Goal: Information Seeking & Learning: Learn about a topic

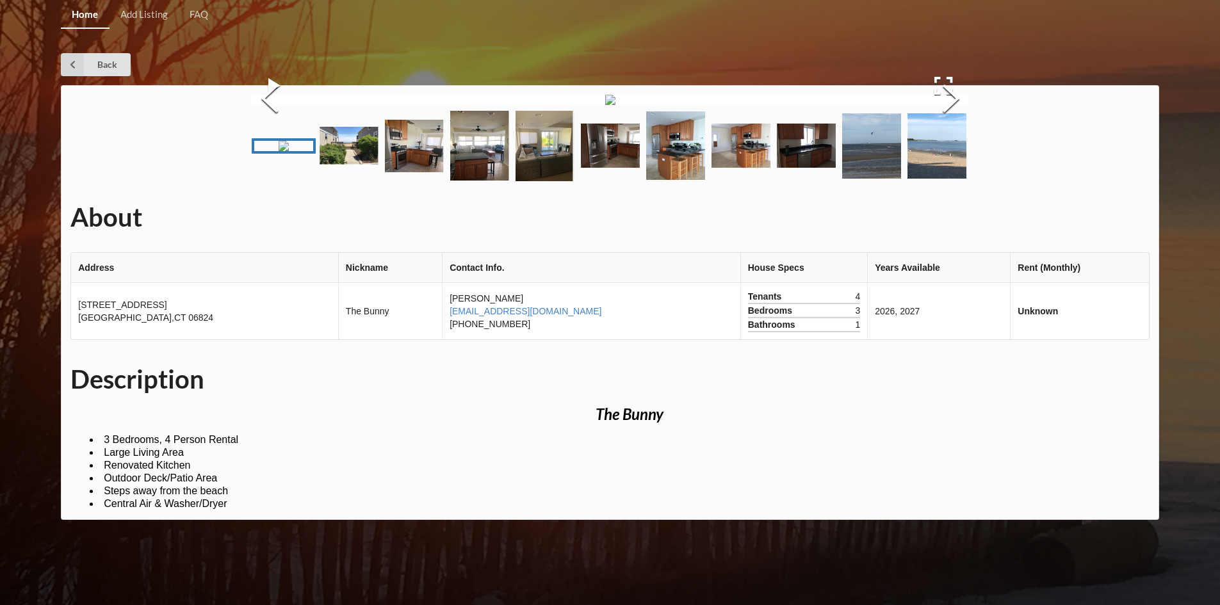
click at [605, 105] on img at bounding box center [610, 100] width 10 height 10
click at [808, 158] on button "Next Slide" at bounding box center [951, 100] width 36 height 116
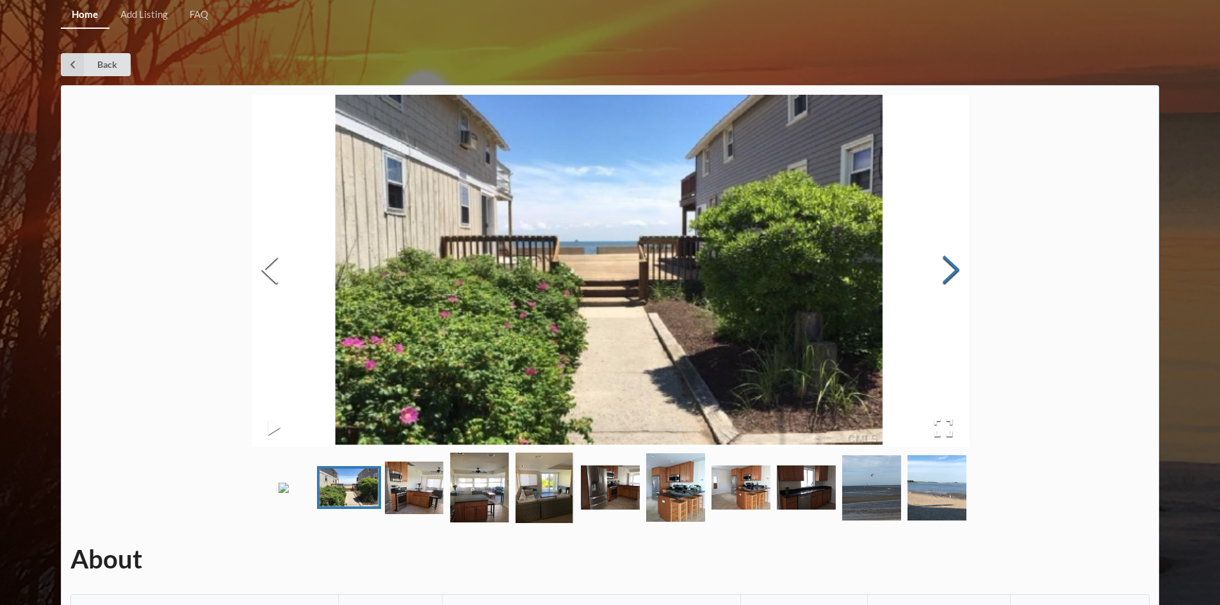
click at [808, 271] on button "Next Slide" at bounding box center [951, 271] width 36 height 116
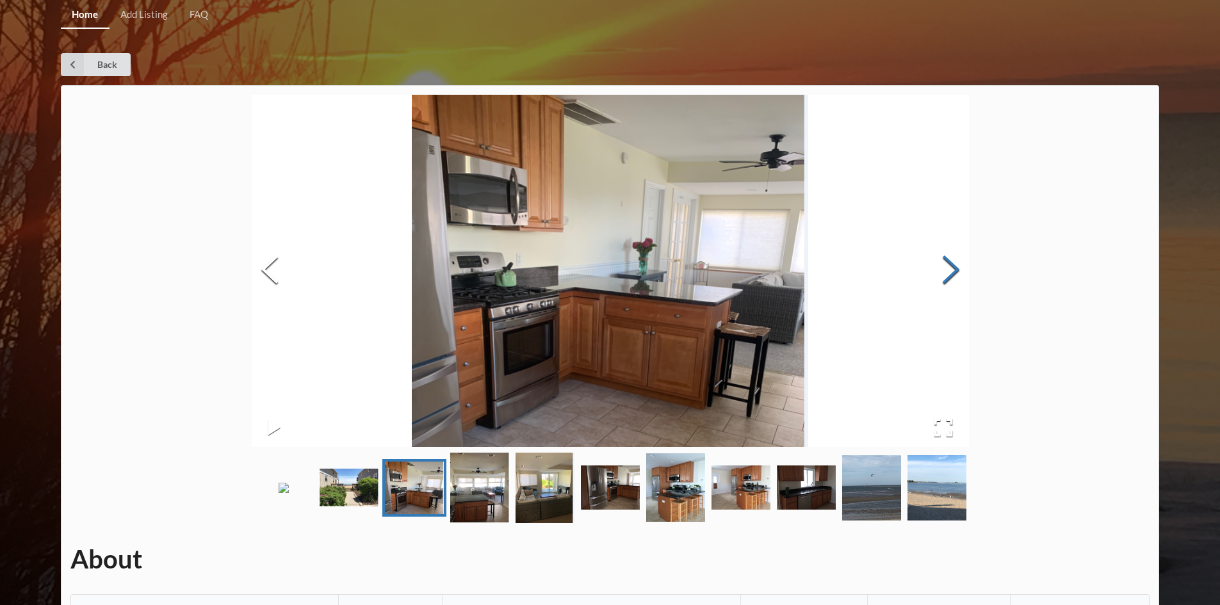
click at [808, 271] on button "Next Slide" at bounding box center [951, 271] width 36 height 116
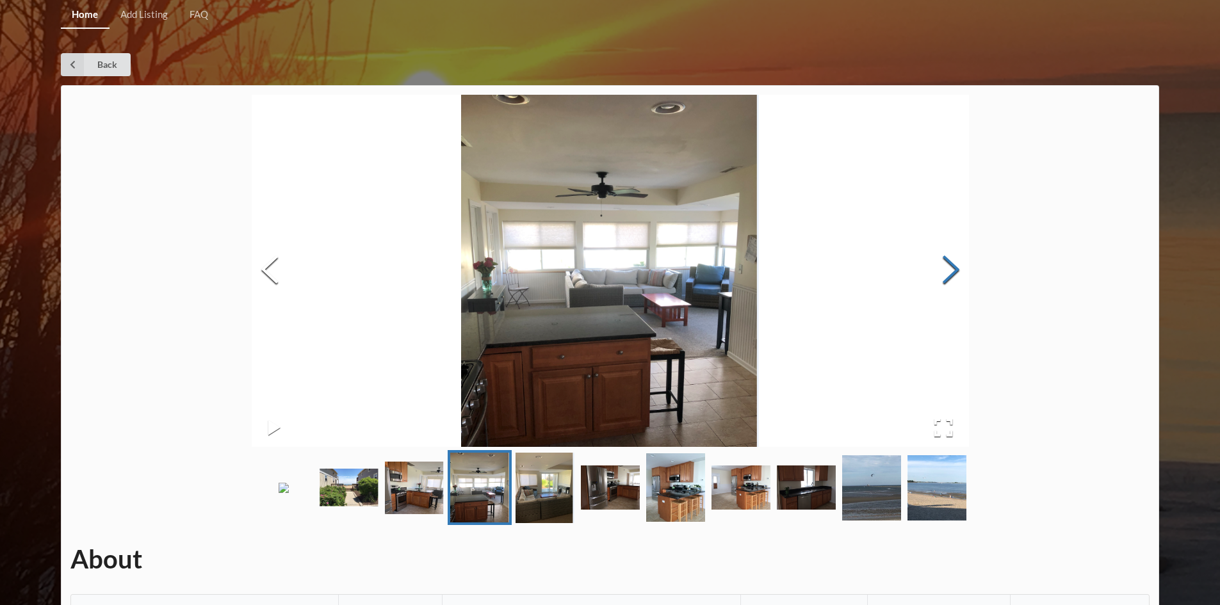
click at [808, 271] on button "Next Slide" at bounding box center [951, 271] width 36 height 116
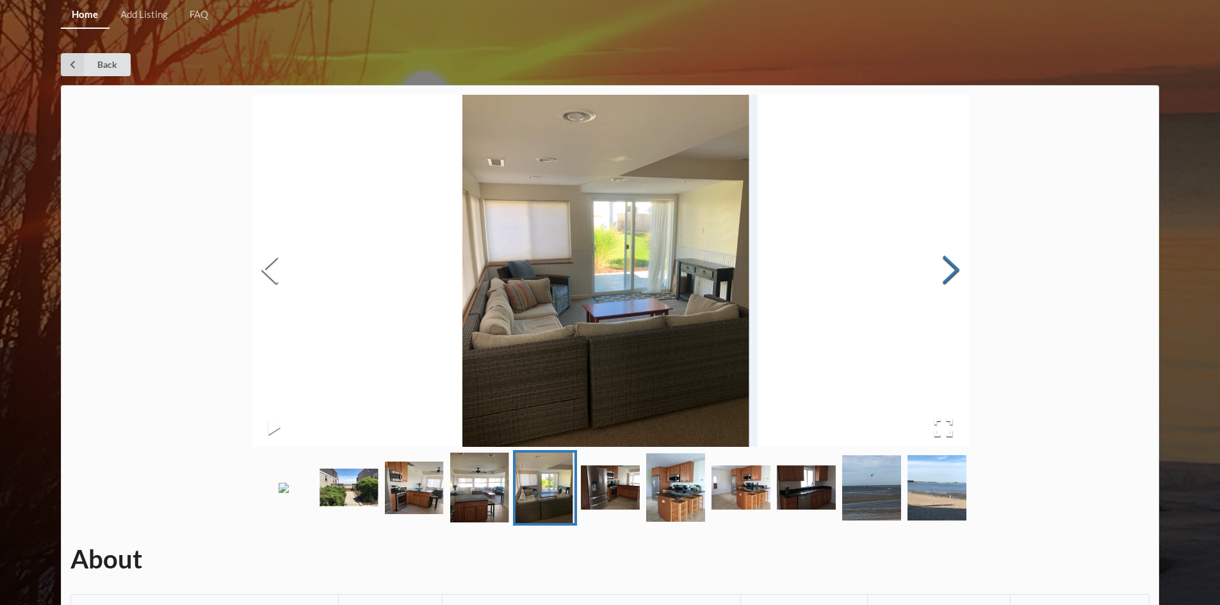
click at [808, 271] on button "Next Slide" at bounding box center [951, 271] width 36 height 116
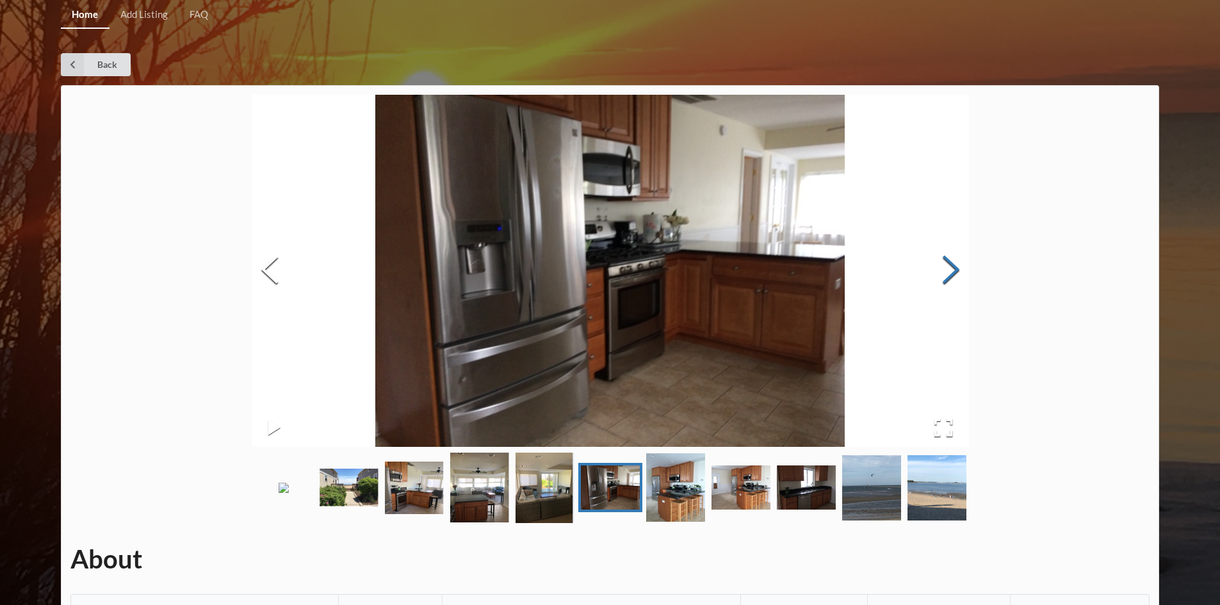
click at [808, 271] on button "Next Slide" at bounding box center [951, 271] width 36 height 116
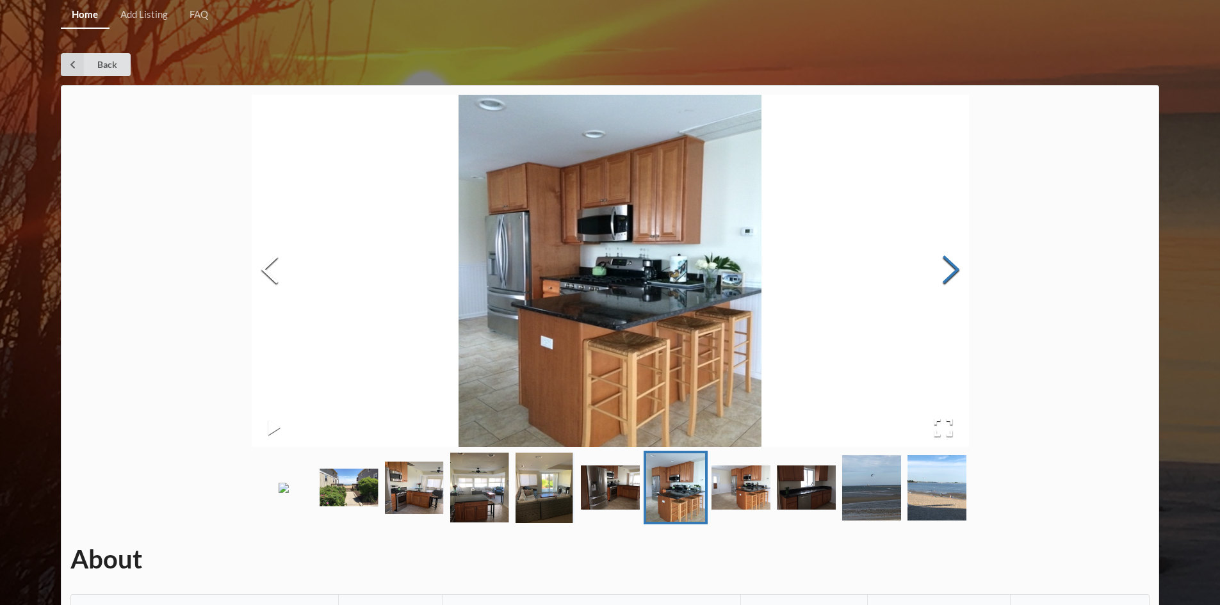
click at [808, 271] on button "Next Slide" at bounding box center [951, 271] width 36 height 116
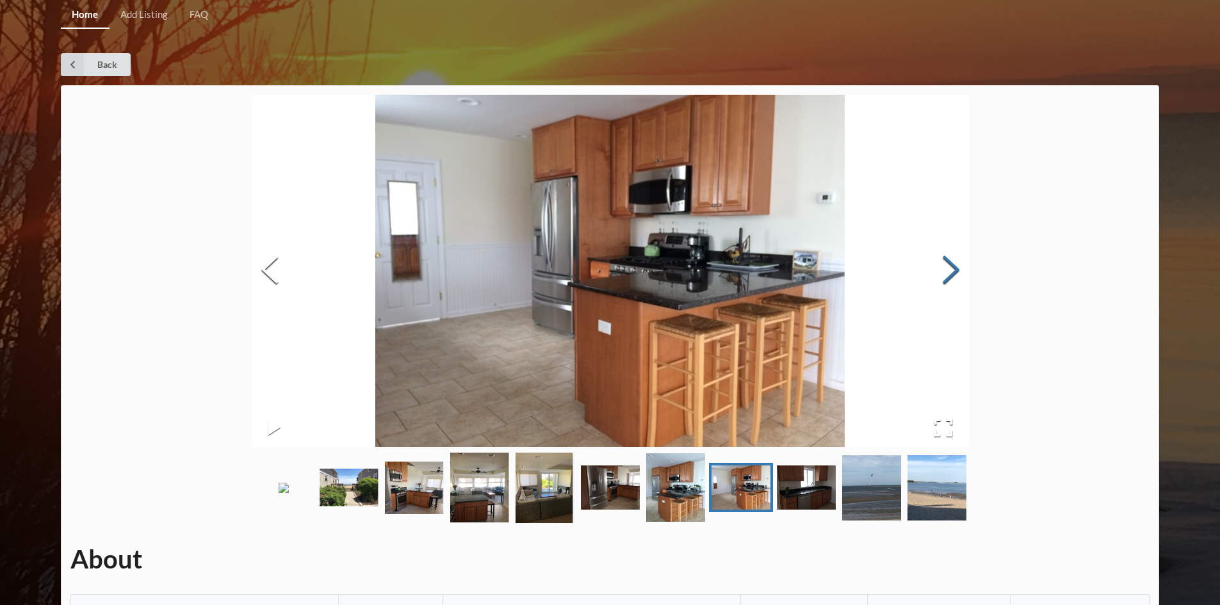
click at [808, 271] on button "Next Slide" at bounding box center [951, 271] width 36 height 116
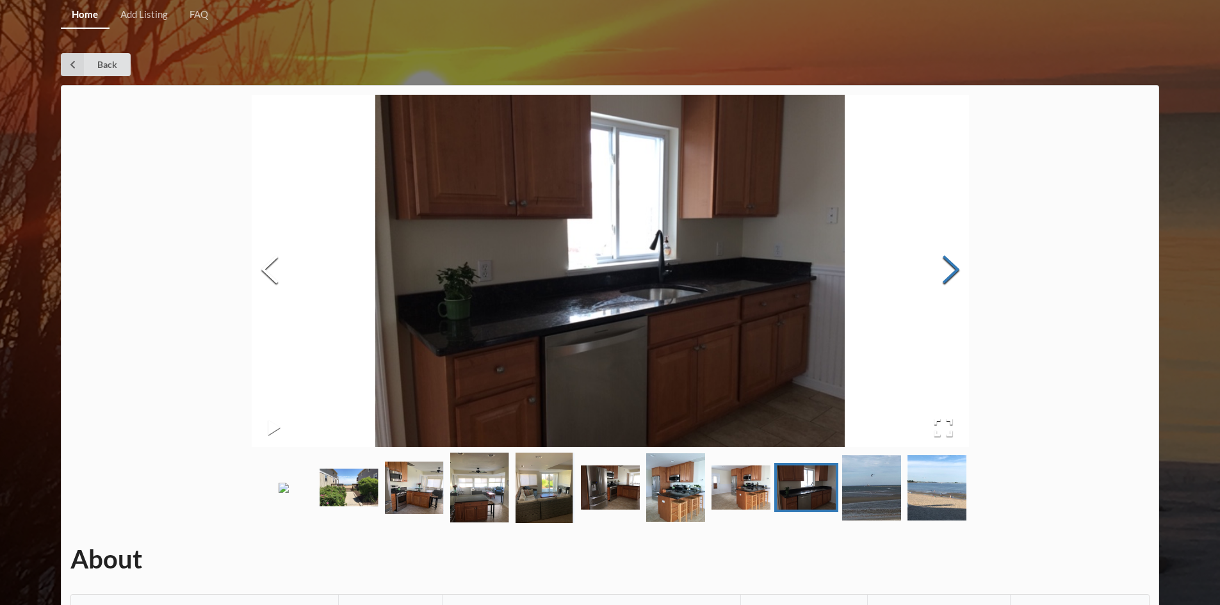
click at [808, 271] on button "Next Slide" at bounding box center [951, 271] width 36 height 116
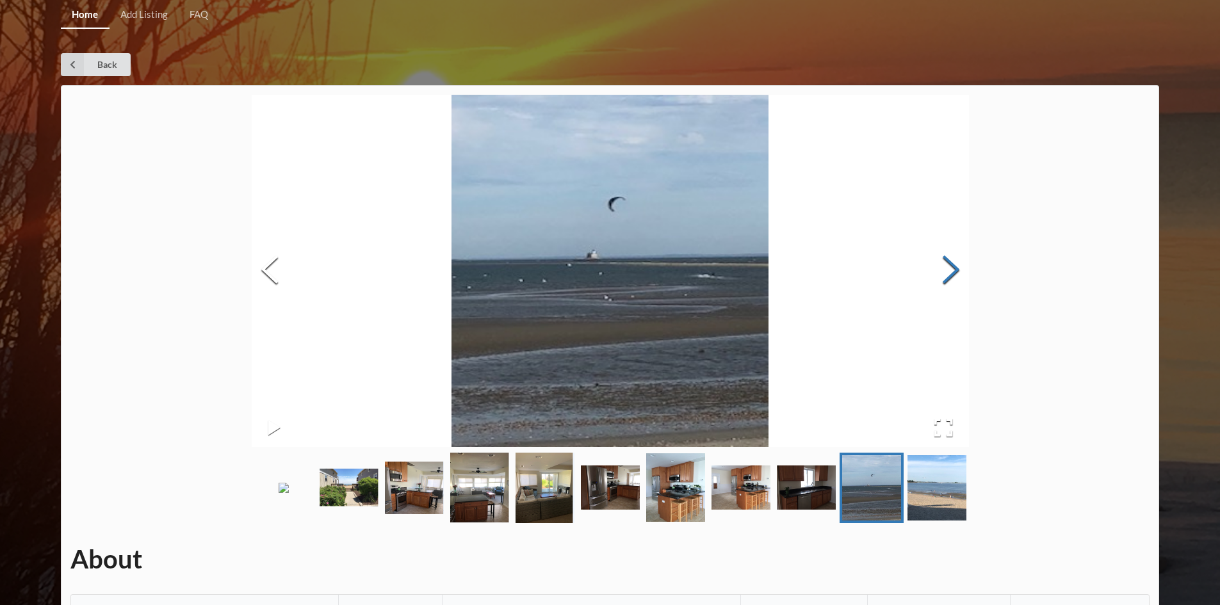
click at [808, 271] on button "Next Slide" at bounding box center [951, 271] width 36 height 116
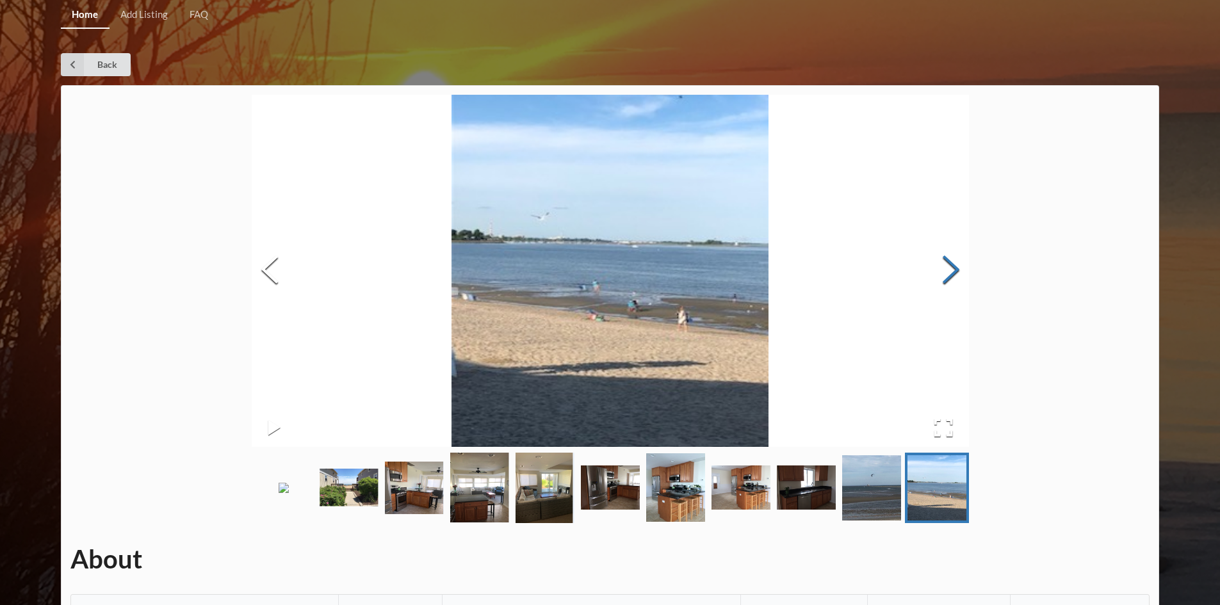
click at [808, 270] on button "Next Slide" at bounding box center [951, 271] width 36 height 116
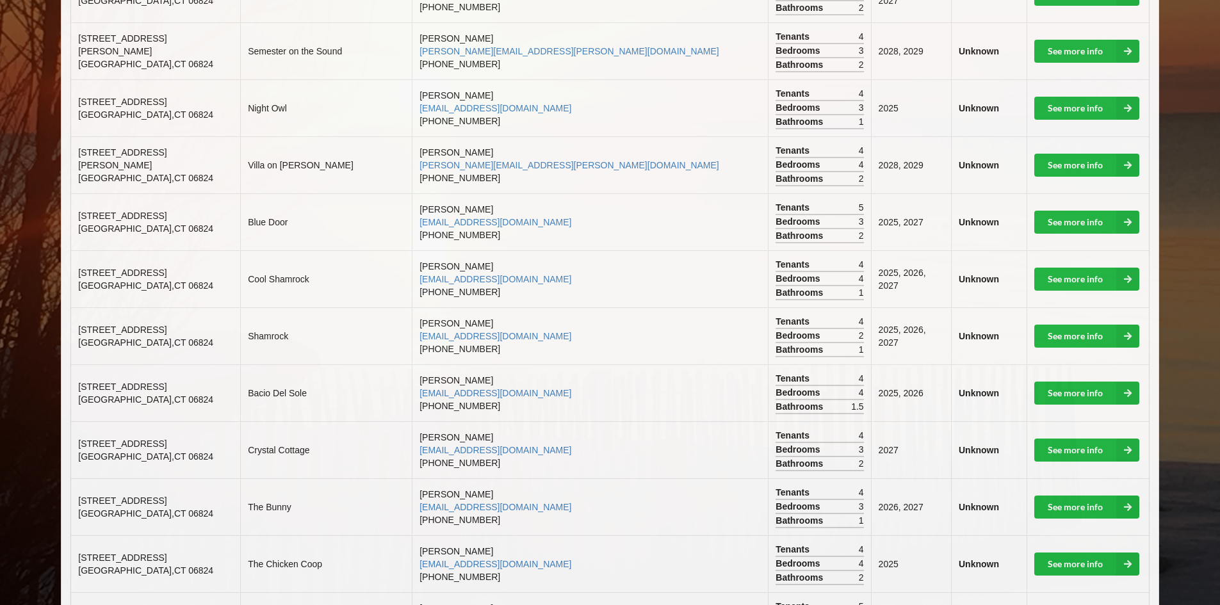
scroll to position [769, 0]
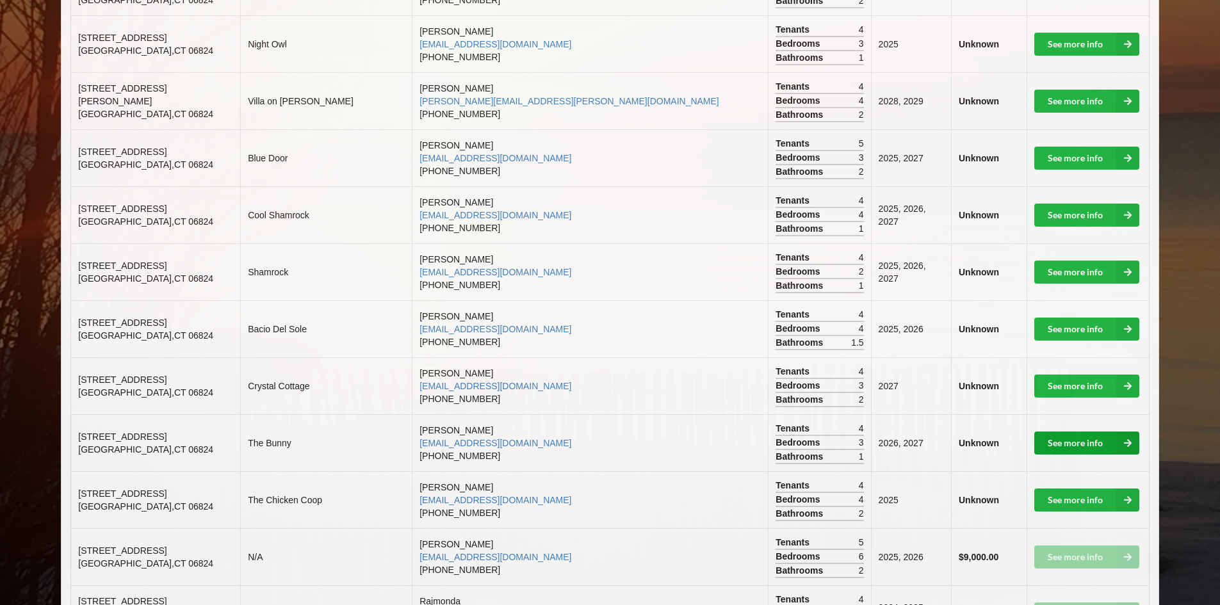
click at [1098, 434] on link "See more info" at bounding box center [1087, 443] width 105 height 23
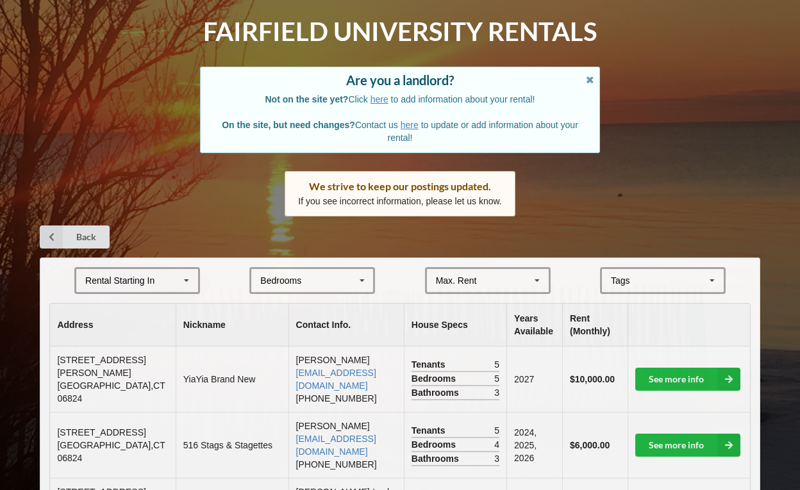
scroll to position [128, 0]
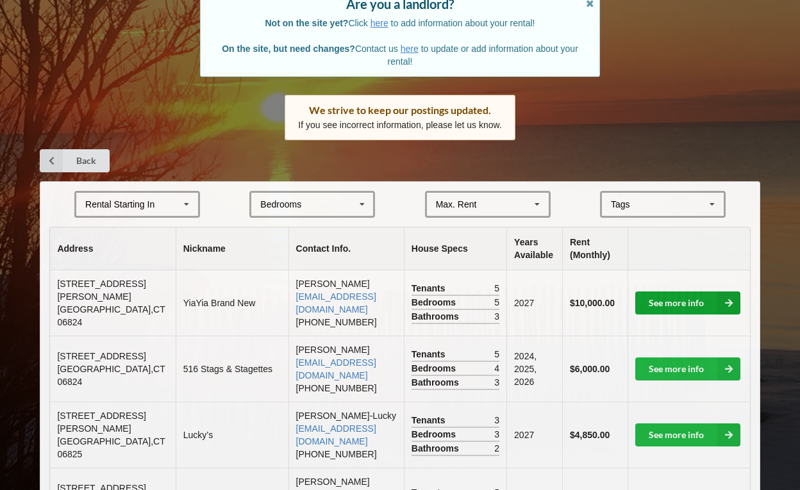
click at [684, 296] on link "See more info" at bounding box center [687, 302] width 105 height 23
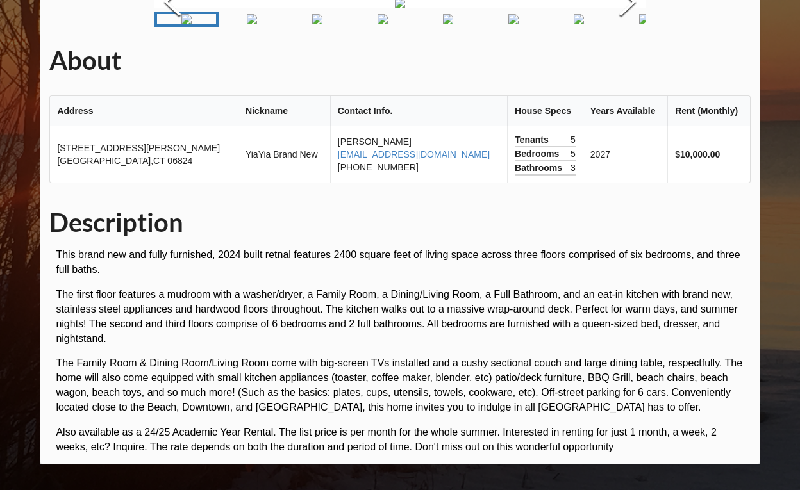
scroll to position [58, 0]
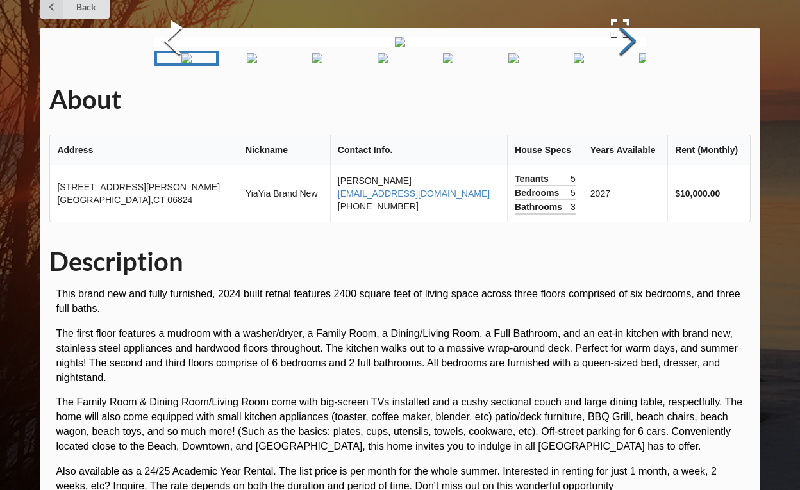
click at [630, 101] on button "Next Slide" at bounding box center [627, 43] width 36 height 116
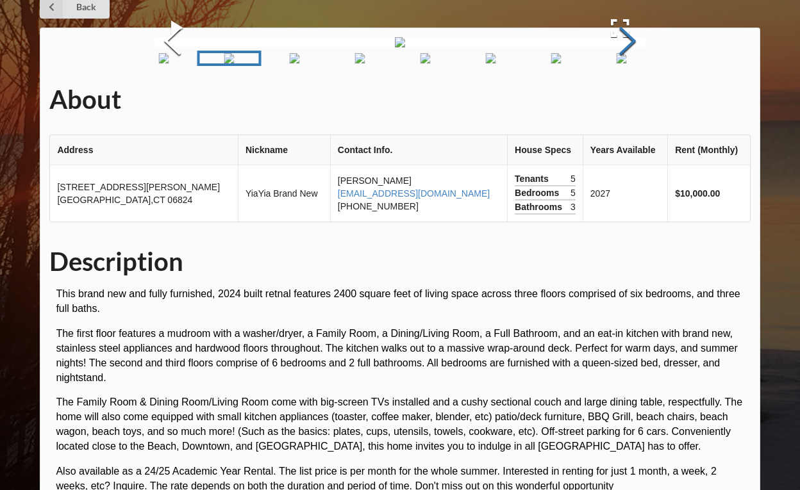
click at [630, 101] on button "Next Slide" at bounding box center [627, 43] width 36 height 116
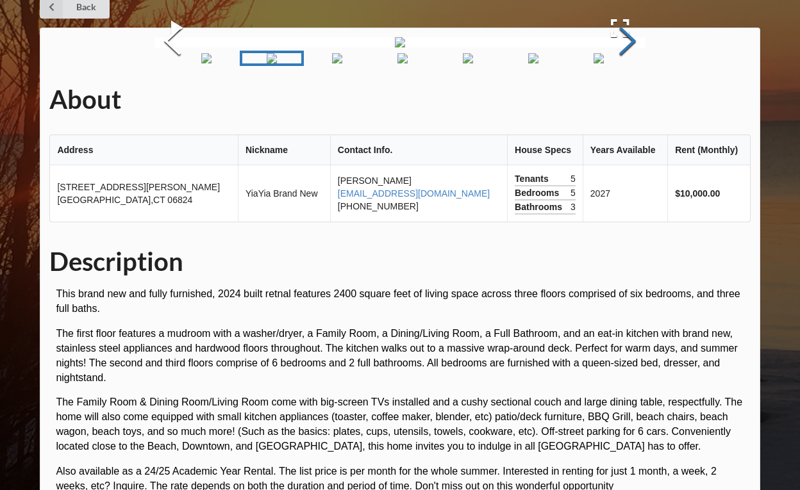
click at [630, 101] on button "Next Slide" at bounding box center [627, 43] width 36 height 116
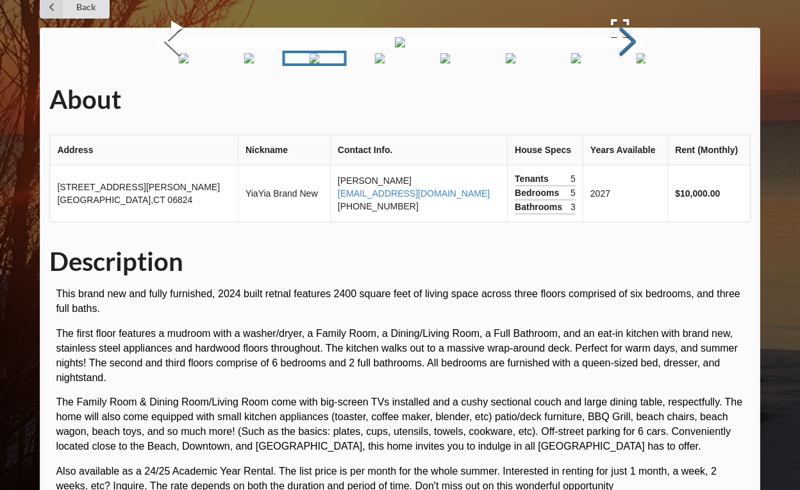
click at [629, 101] on button "Next Slide" at bounding box center [627, 43] width 36 height 116
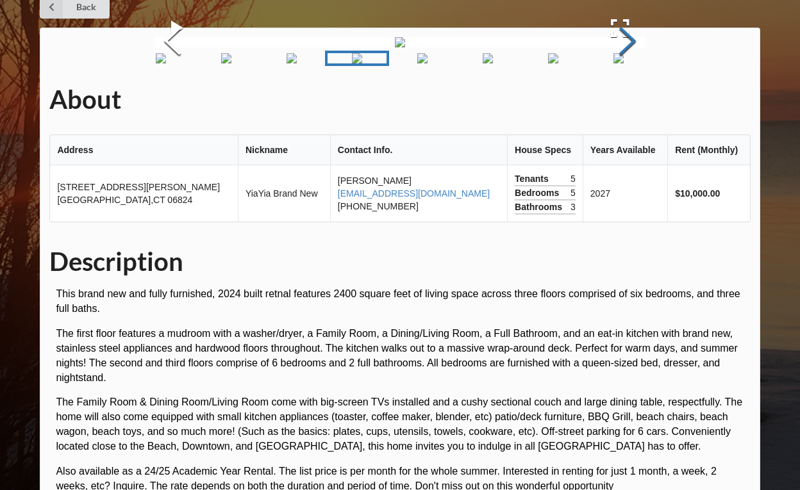
click at [627, 101] on button "Next Slide" at bounding box center [627, 43] width 36 height 116
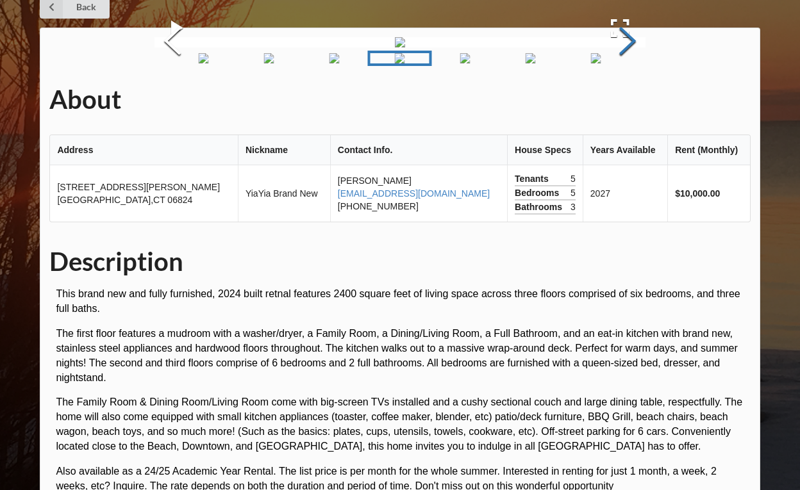
click at [612, 101] on button "Next Slide" at bounding box center [627, 43] width 36 height 116
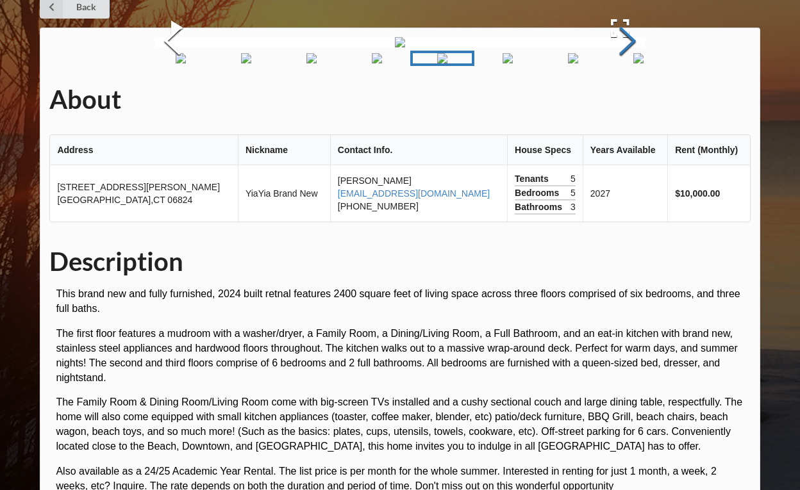
click at [618, 101] on button "Next Slide" at bounding box center [627, 43] width 36 height 116
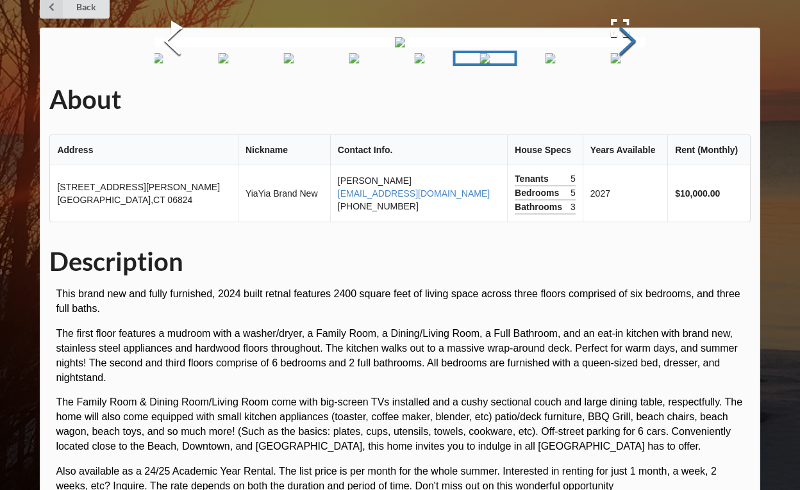
click at [618, 101] on button "Next Slide" at bounding box center [627, 43] width 36 height 116
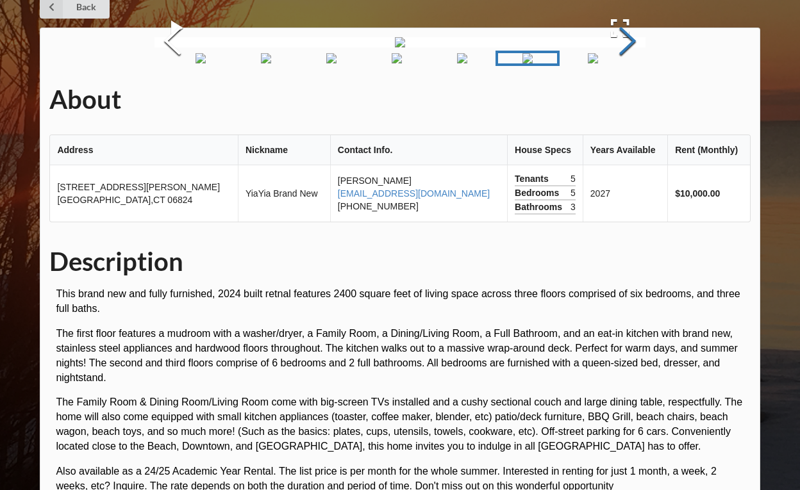
click at [618, 101] on button "Next Slide" at bounding box center [627, 43] width 36 height 116
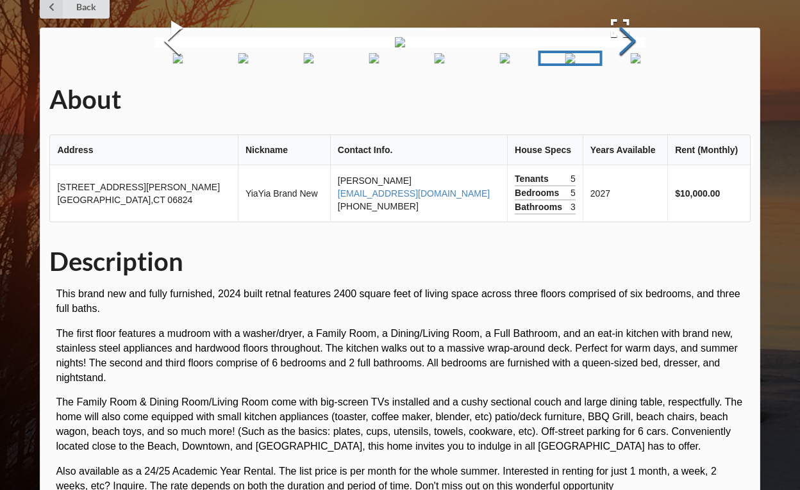
click at [618, 101] on button "Next Slide" at bounding box center [627, 43] width 36 height 116
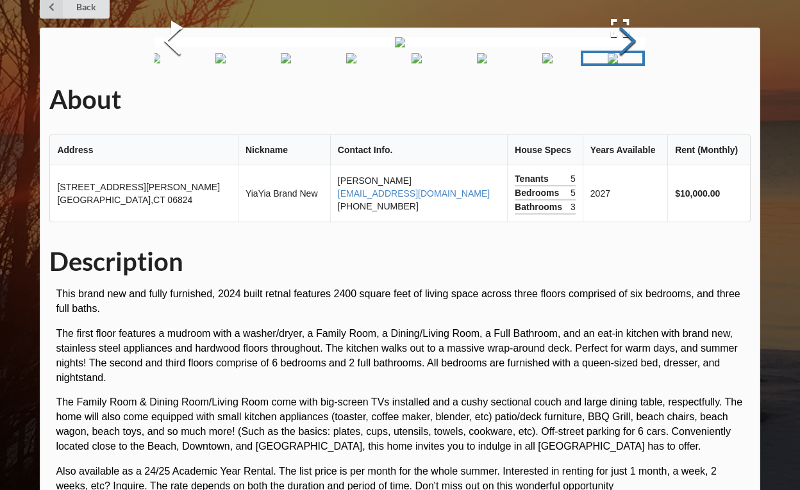
click at [618, 101] on button "Next Slide" at bounding box center [627, 43] width 36 height 116
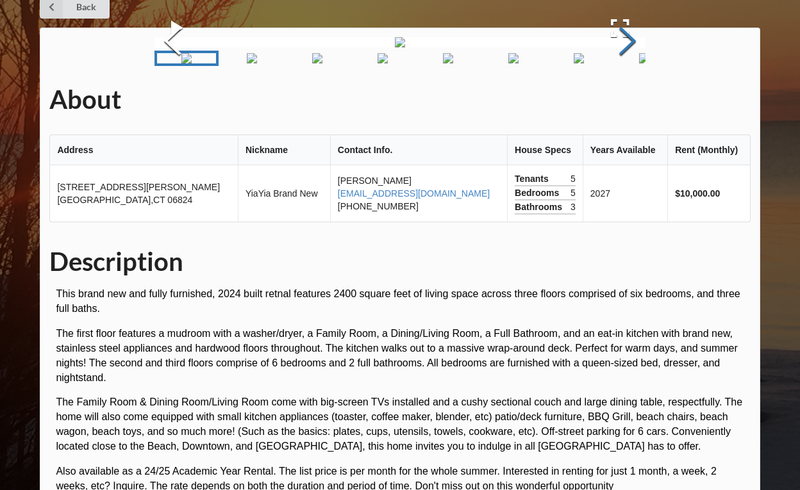
click at [618, 101] on button "Next Slide" at bounding box center [627, 43] width 36 height 116
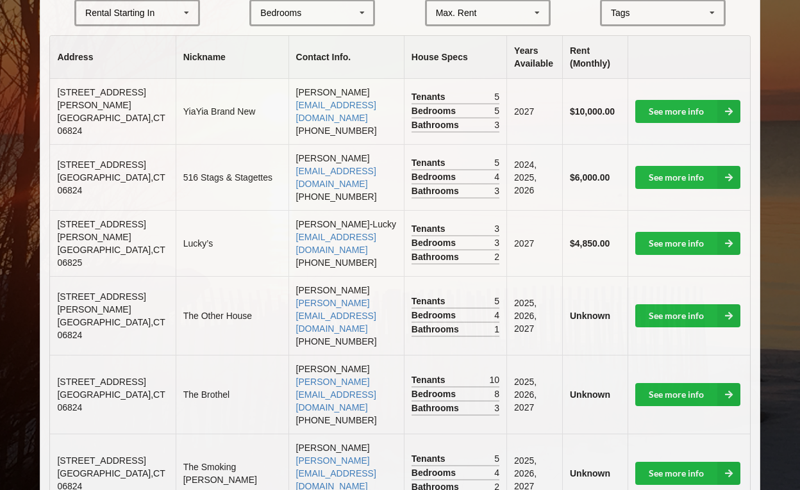
scroll to position [320, 0]
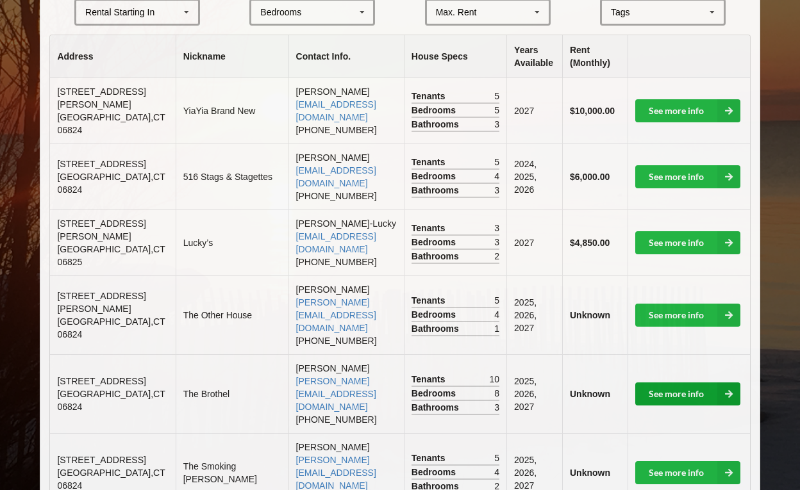
click at [684, 382] on link "See more info" at bounding box center [687, 393] width 105 height 23
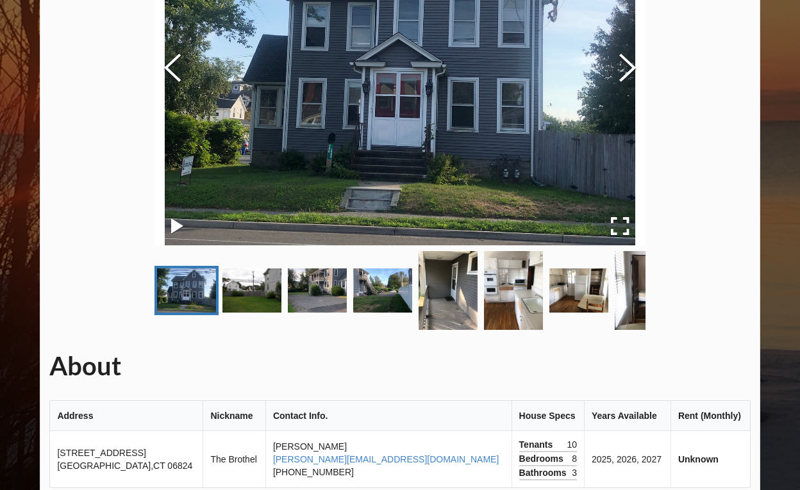
scroll to position [128, 0]
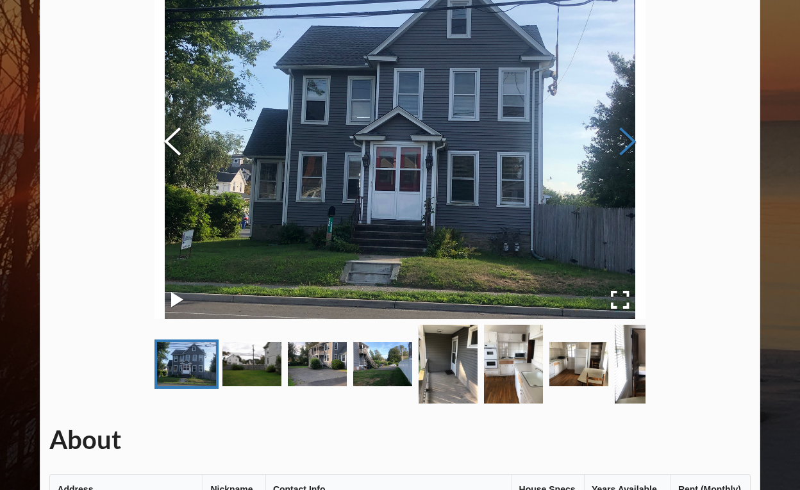
click at [623, 151] on button "Next Slide" at bounding box center [627, 143] width 36 height 116
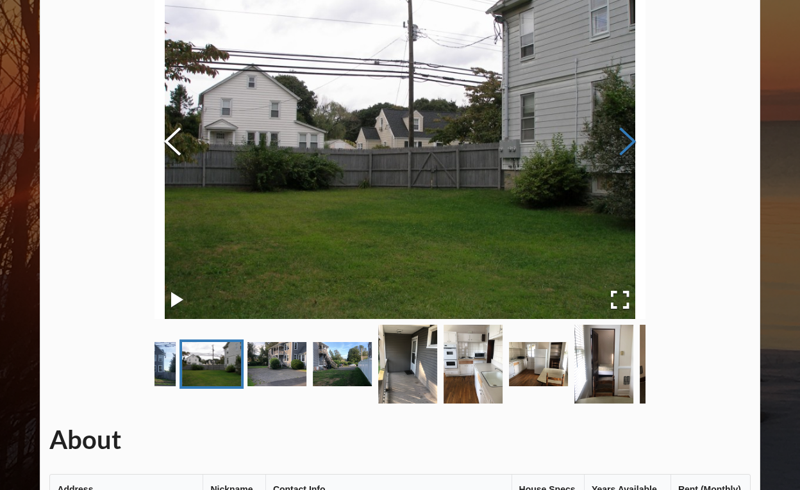
click at [623, 151] on button "Next Slide" at bounding box center [627, 143] width 36 height 116
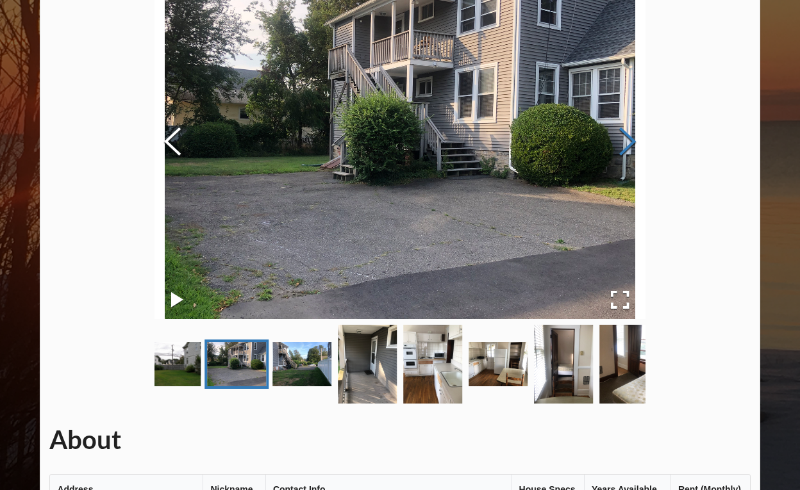
click at [623, 151] on button "Next Slide" at bounding box center [627, 143] width 36 height 116
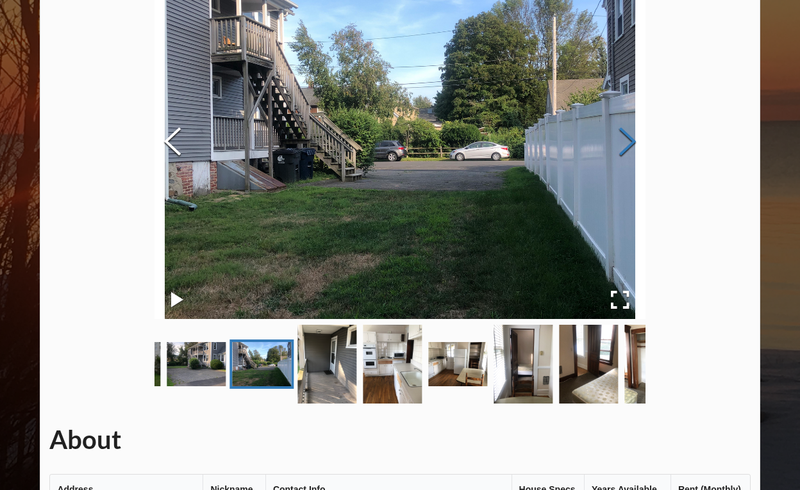
click at [623, 151] on button "Next Slide" at bounding box center [627, 143] width 36 height 116
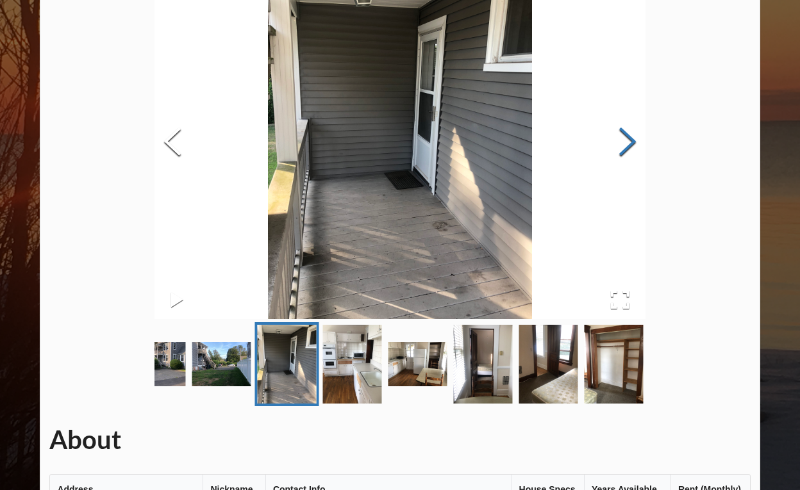
click at [623, 151] on button "Next Slide" at bounding box center [627, 143] width 36 height 116
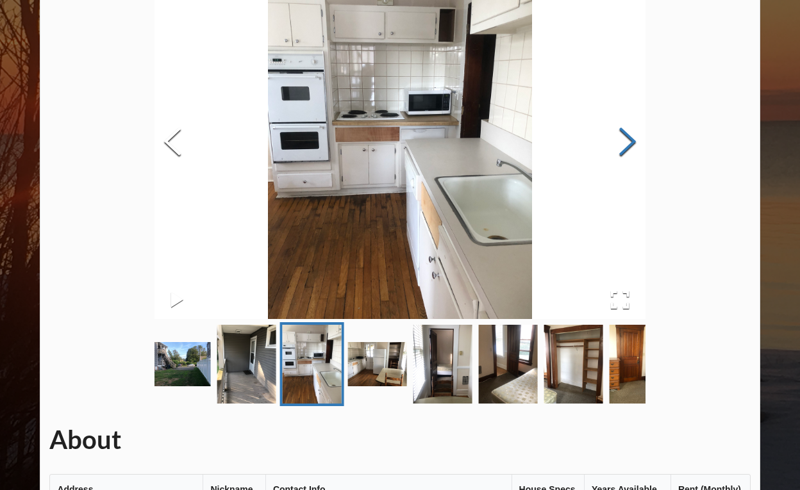
click at [623, 144] on button "Next Slide" at bounding box center [627, 143] width 36 height 116
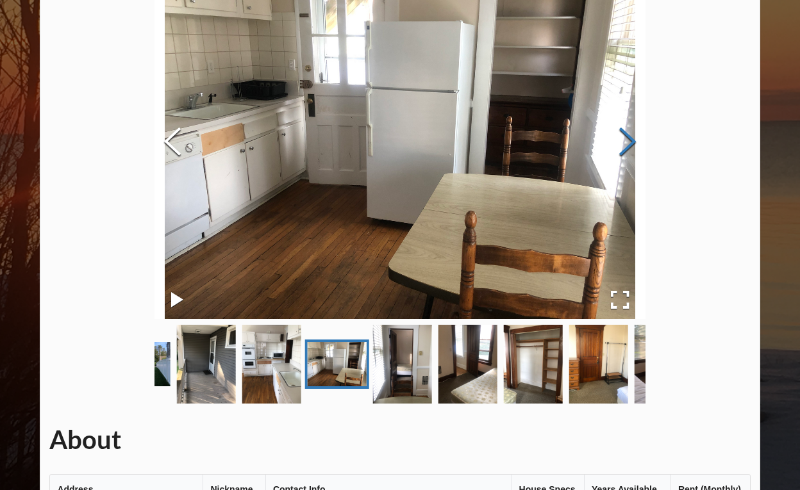
click at [623, 144] on button "Next Slide" at bounding box center [627, 143] width 36 height 116
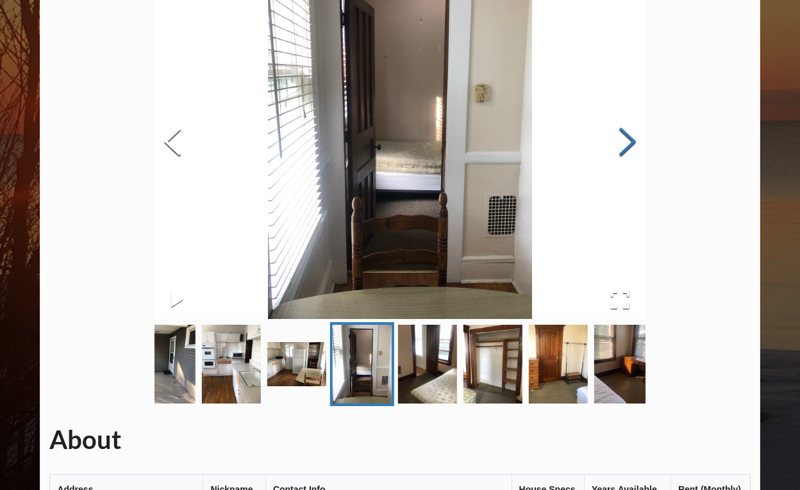
click at [623, 144] on button "Next Slide" at bounding box center [627, 143] width 36 height 116
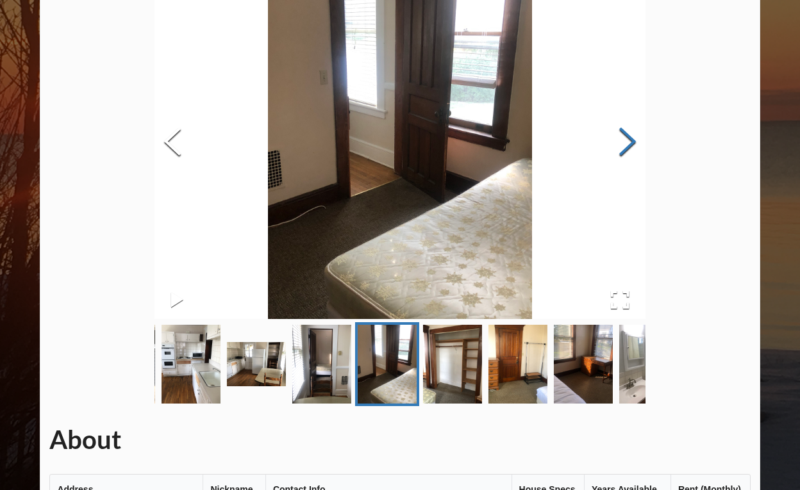
click at [624, 143] on button "Next Slide" at bounding box center [627, 143] width 36 height 116
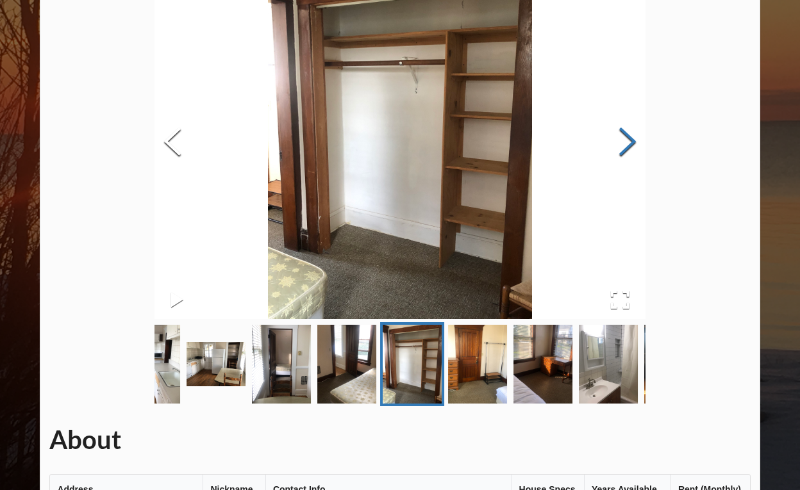
click at [624, 143] on button "Next Slide" at bounding box center [627, 143] width 36 height 116
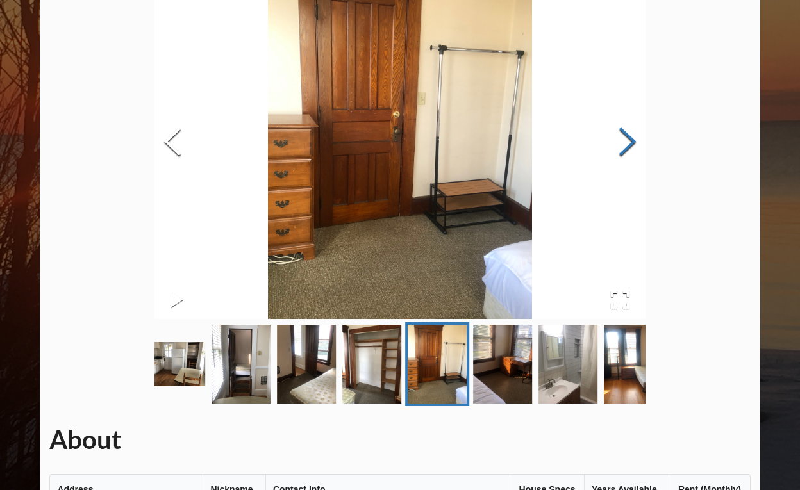
click at [624, 143] on button "Next Slide" at bounding box center [627, 143] width 36 height 116
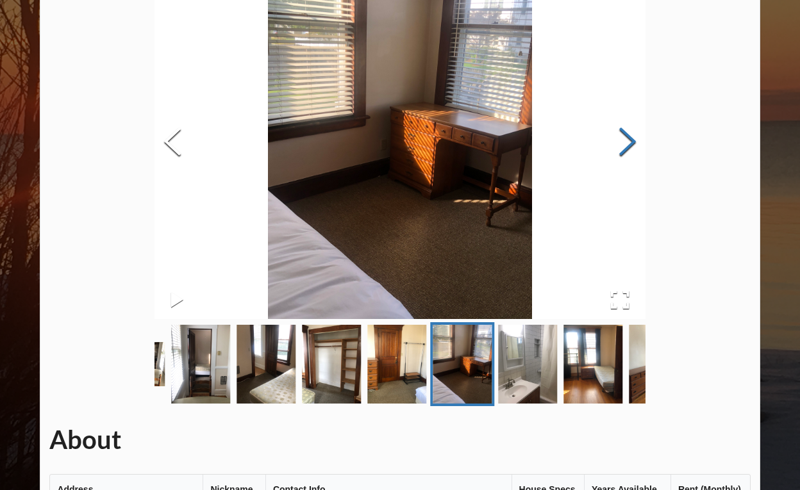
click at [624, 143] on button "Next Slide" at bounding box center [627, 143] width 36 height 116
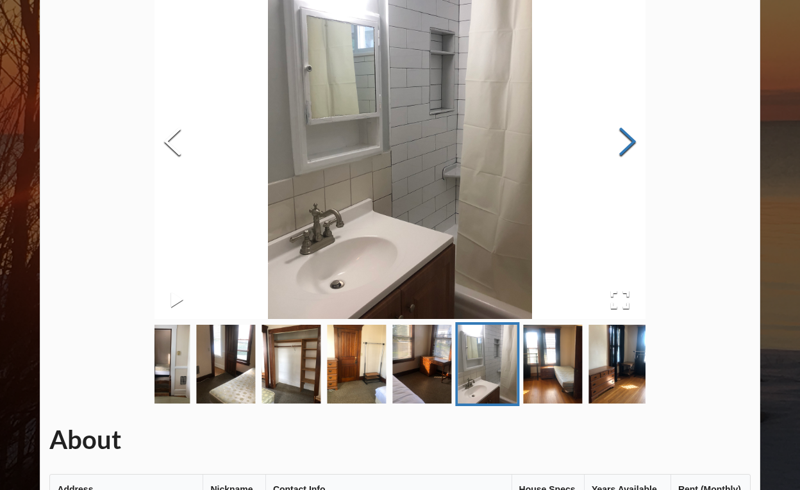
click at [624, 143] on button "Next Slide" at bounding box center [627, 143] width 36 height 116
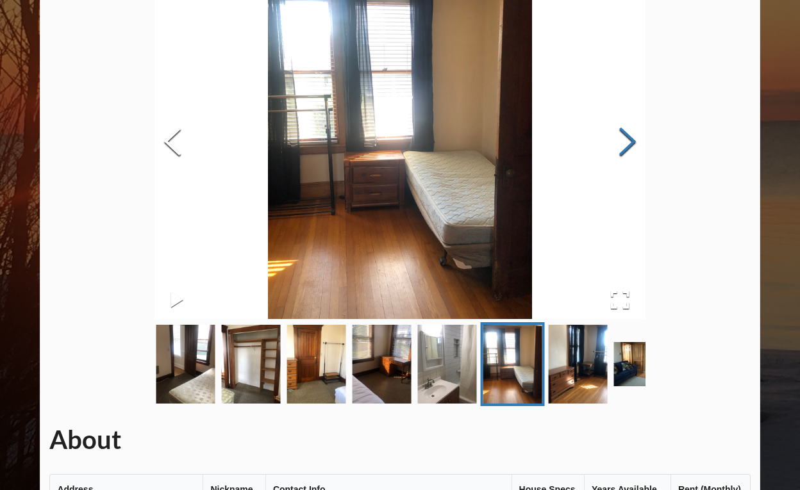
click at [624, 143] on button "Next Slide" at bounding box center [627, 143] width 36 height 116
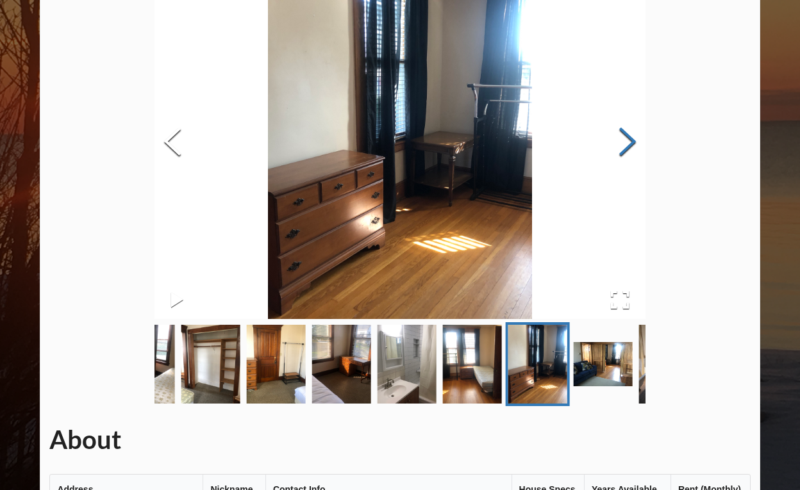
click at [624, 143] on button "Next Slide" at bounding box center [627, 143] width 36 height 116
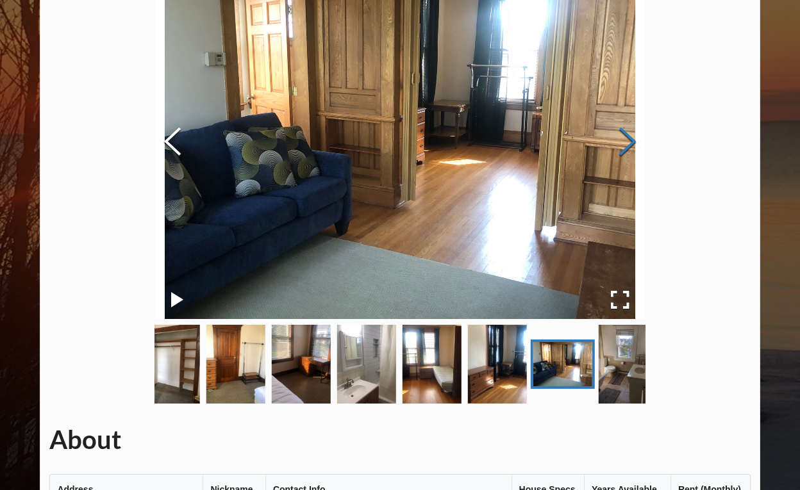
click at [624, 143] on button "Next Slide" at bounding box center [627, 143] width 36 height 116
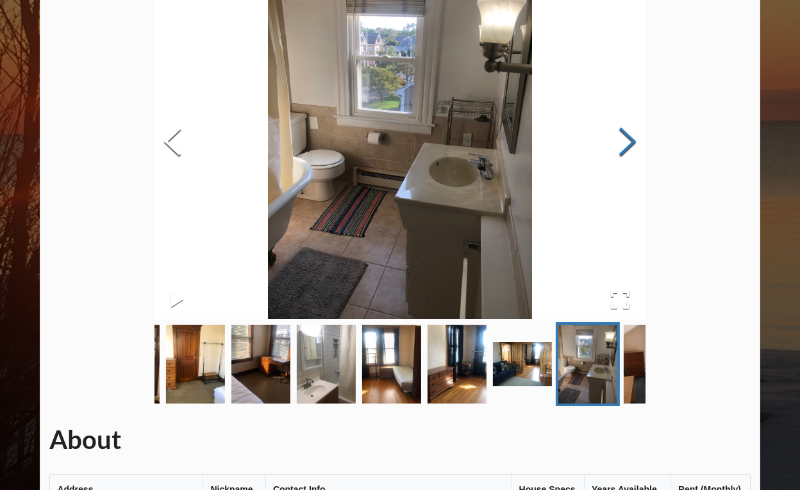
click at [624, 143] on button "Next Slide" at bounding box center [627, 143] width 36 height 116
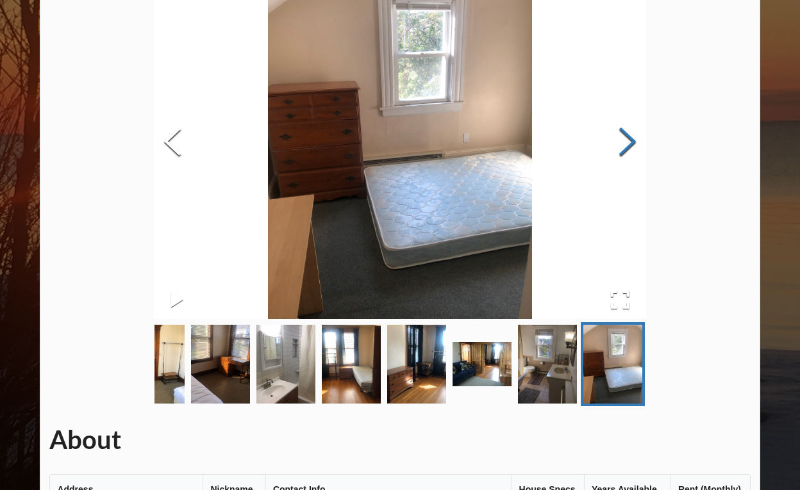
click at [624, 143] on button "Next Slide" at bounding box center [627, 143] width 36 height 116
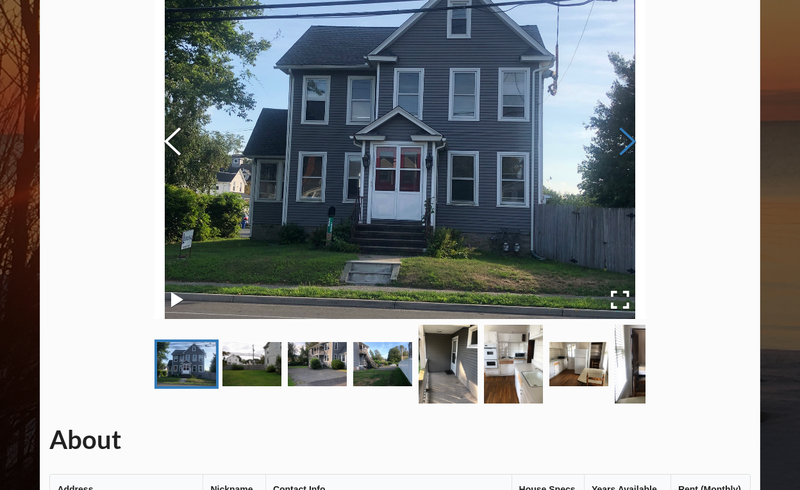
click at [624, 144] on button "Next Slide" at bounding box center [627, 143] width 36 height 116
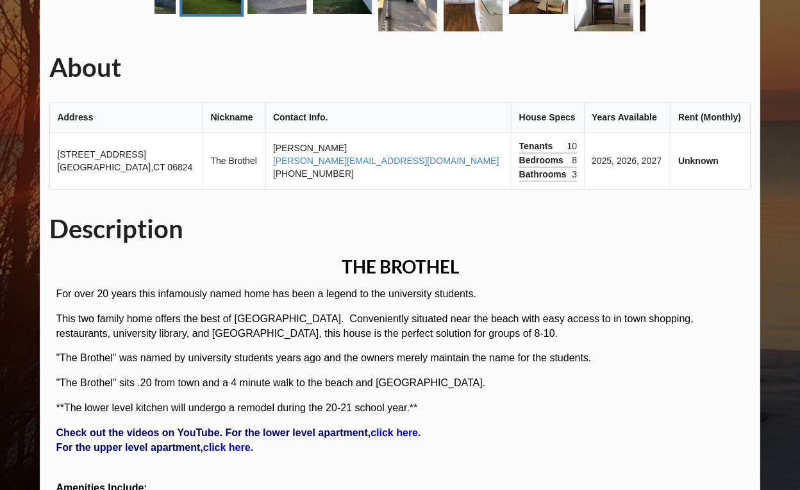
scroll to position [513, 0]
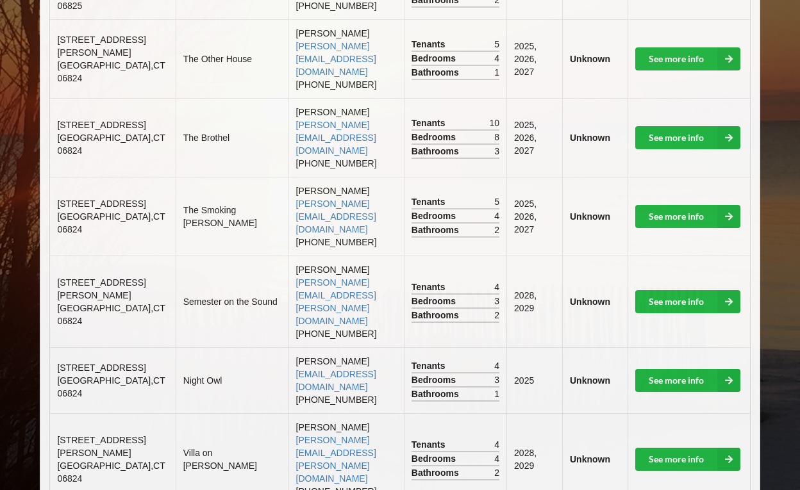
scroll to position [641, 0]
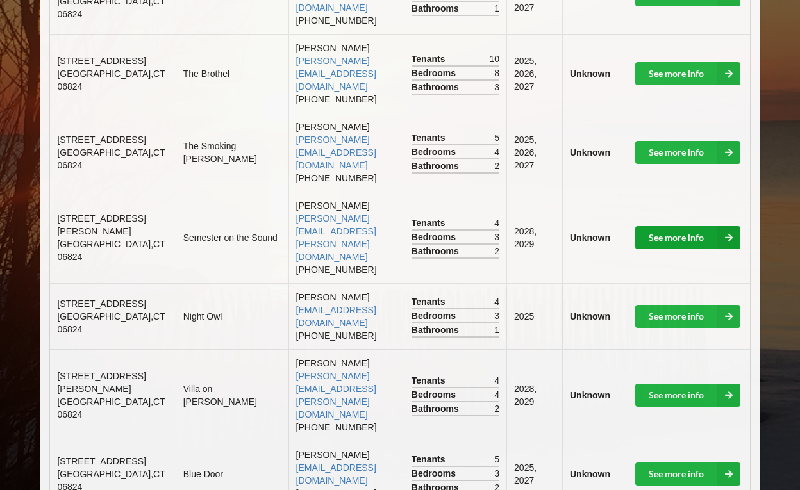
click at [692, 226] on link "See more info" at bounding box center [687, 237] width 105 height 23
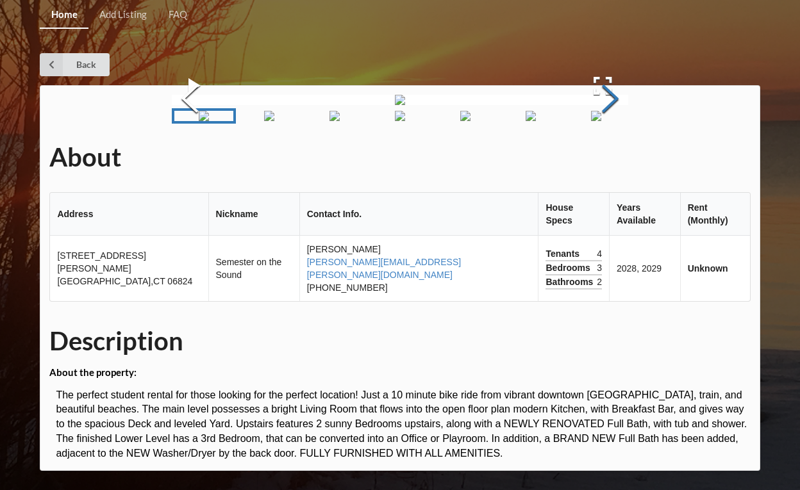
click at [628, 158] on button "Next Slide" at bounding box center [610, 100] width 36 height 116
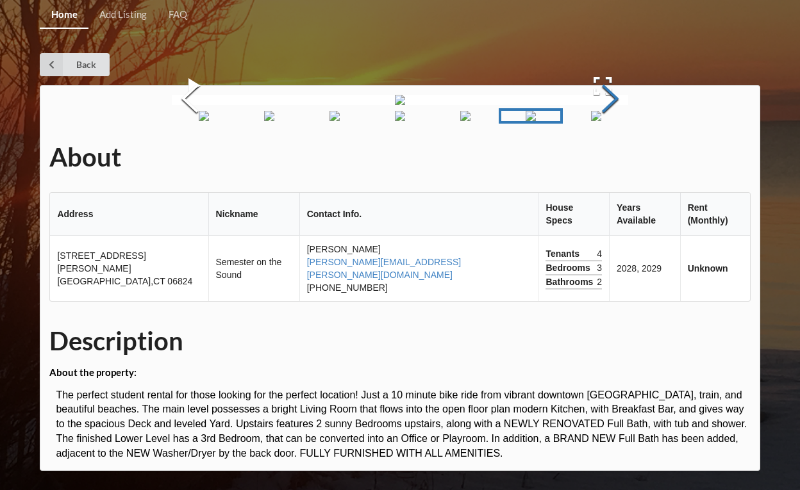
click at [628, 158] on button "Next Slide" at bounding box center [610, 100] width 36 height 116
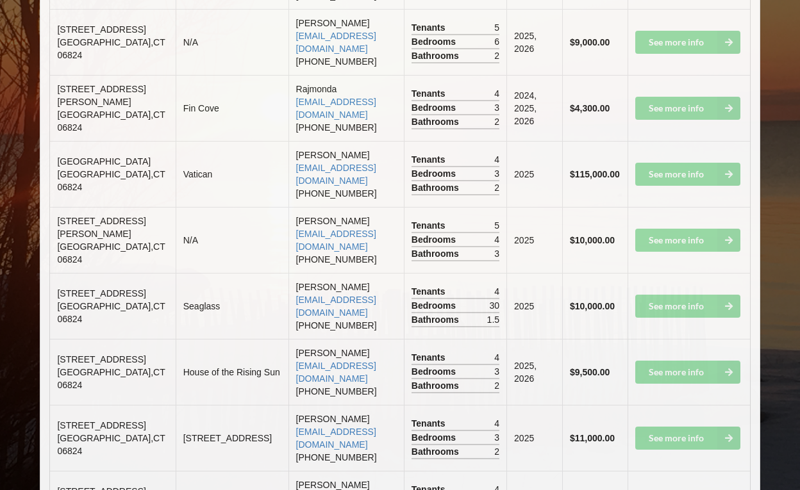
scroll to position [1538, 0]
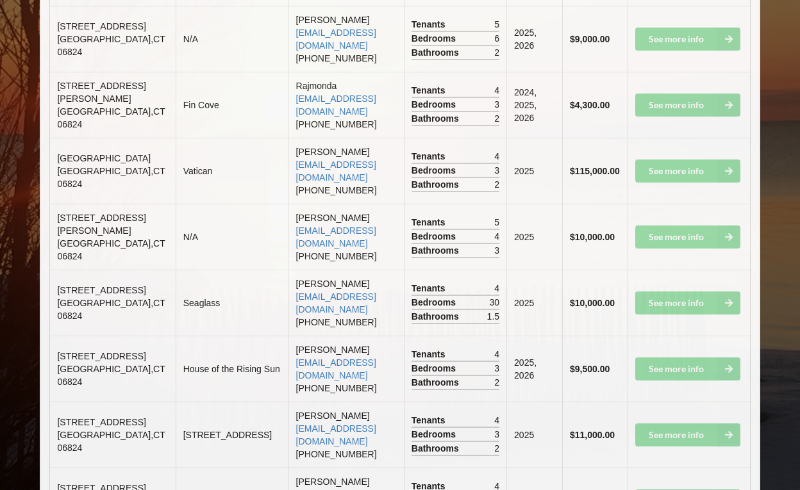
click at [685, 402] on td "See more info" at bounding box center [688, 435] width 122 height 66
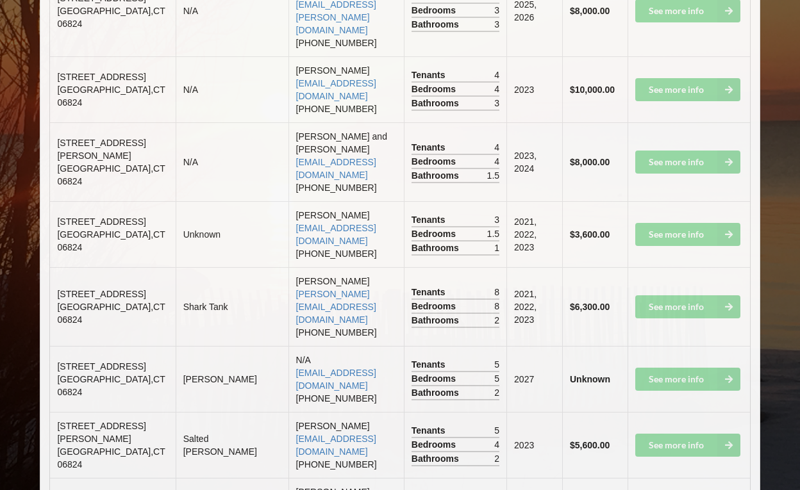
scroll to position [2755, 0]
